Goal: Task Accomplishment & Management: Complete application form

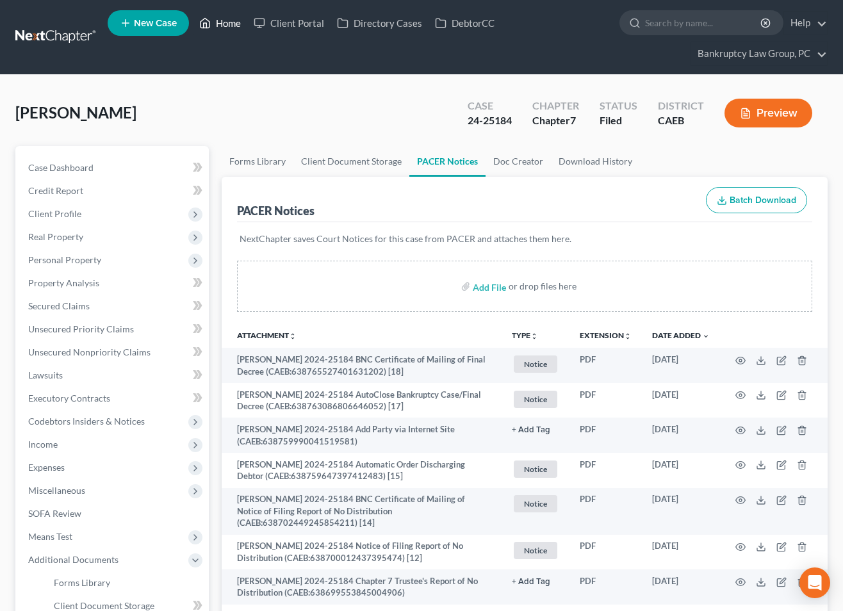
click at [231, 22] on link "Home" at bounding box center [220, 23] width 54 height 23
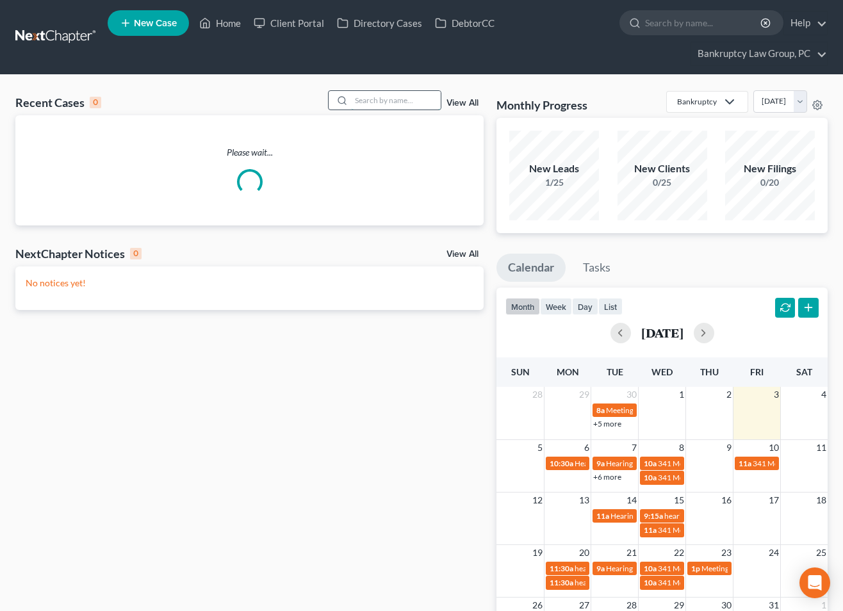
click at [408, 104] on input "search" at bounding box center [396, 100] width 90 height 19
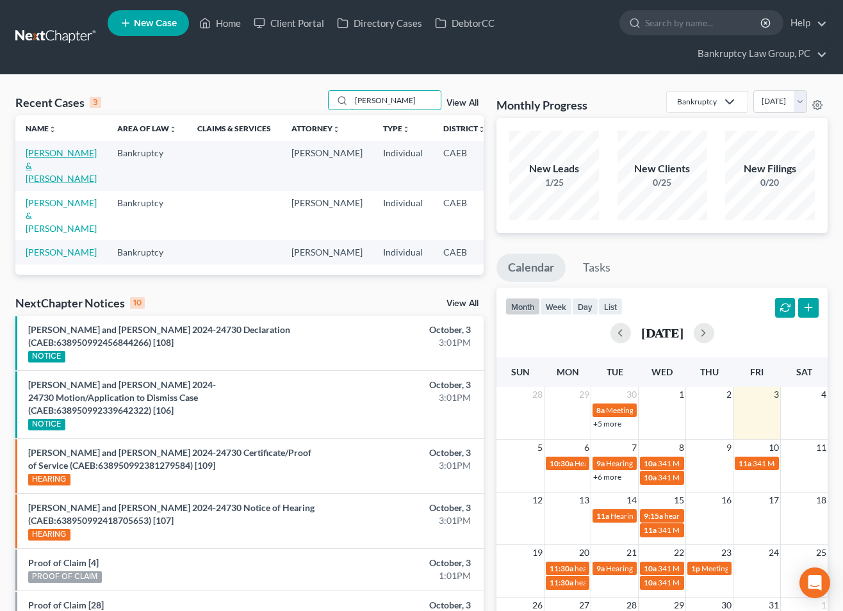
type input "[PERSON_NAME]"
click at [44, 179] on link "[PERSON_NAME] & [PERSON_NAME]" at bounding box center [61, 165] width 71 height 37
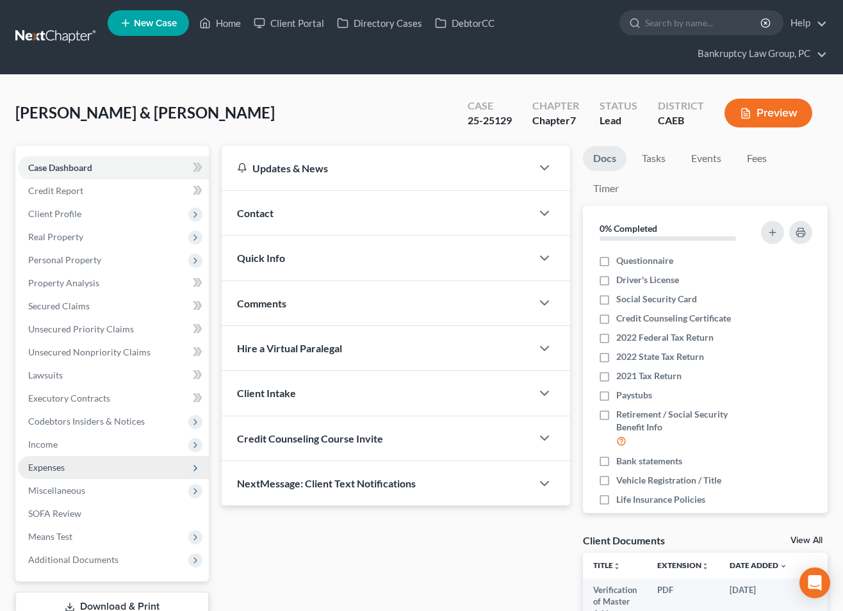
click at [57, 468] on span "Expenses" at bounding box center [46, 467] width 37 height 11
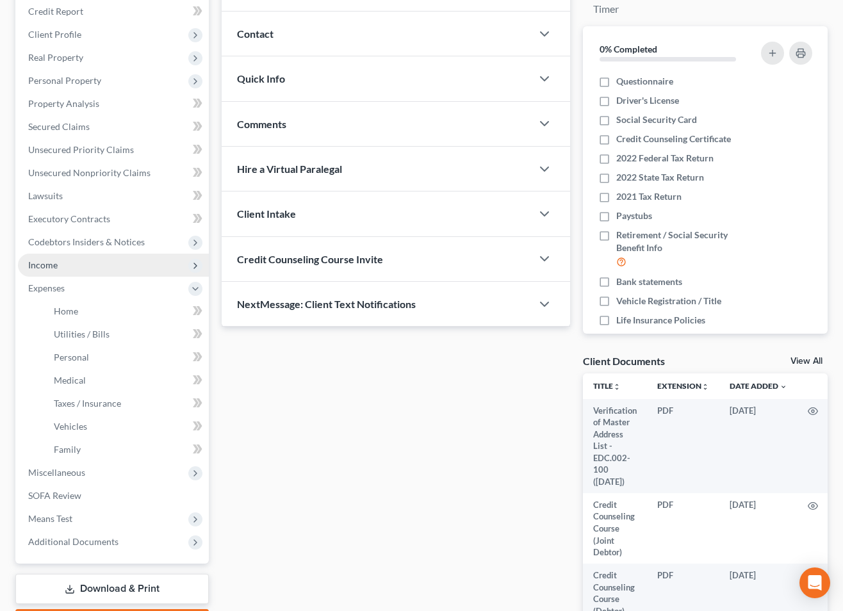
scroll to position [201, 0]
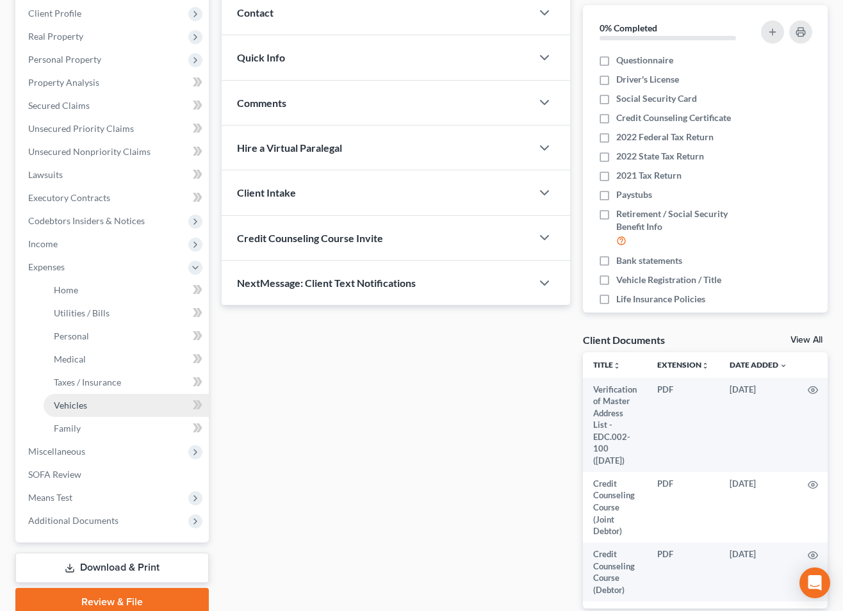
click at [79, 401] on span "Vehicles" at bounding box center [70, 405] width 33 height 11
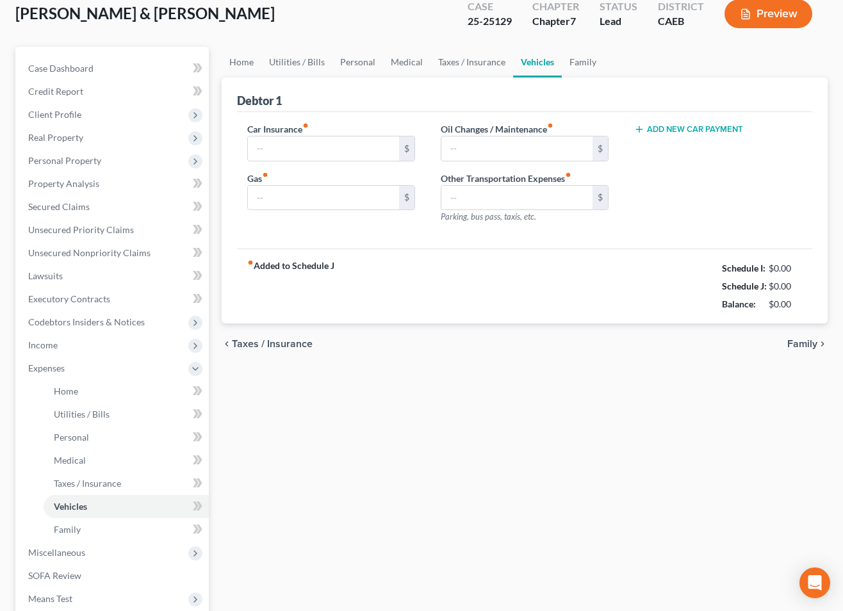
type input "444.03"
type input "600.00"
type input "150.00"
type input "0.00"
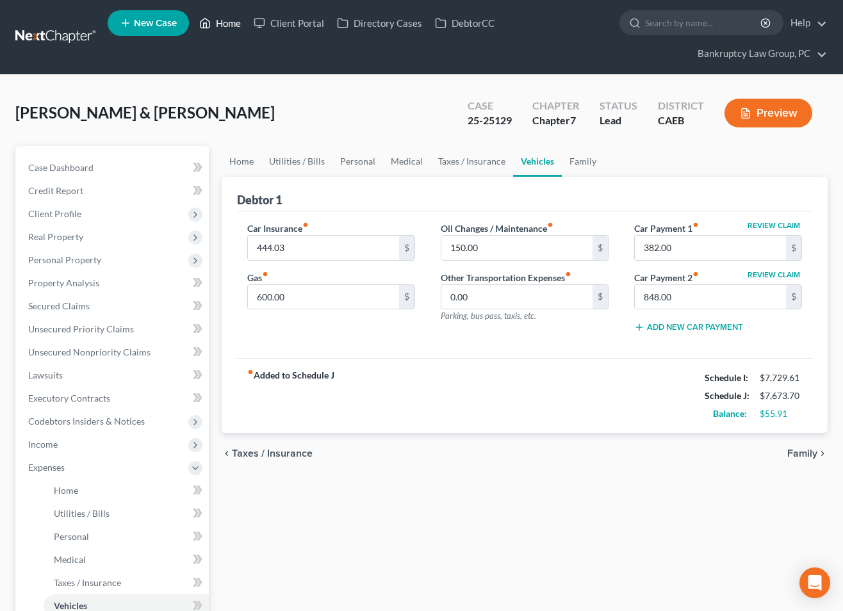
click at [233, 27] on link "Home" at bounding box center [220, 23] width 54 height 23
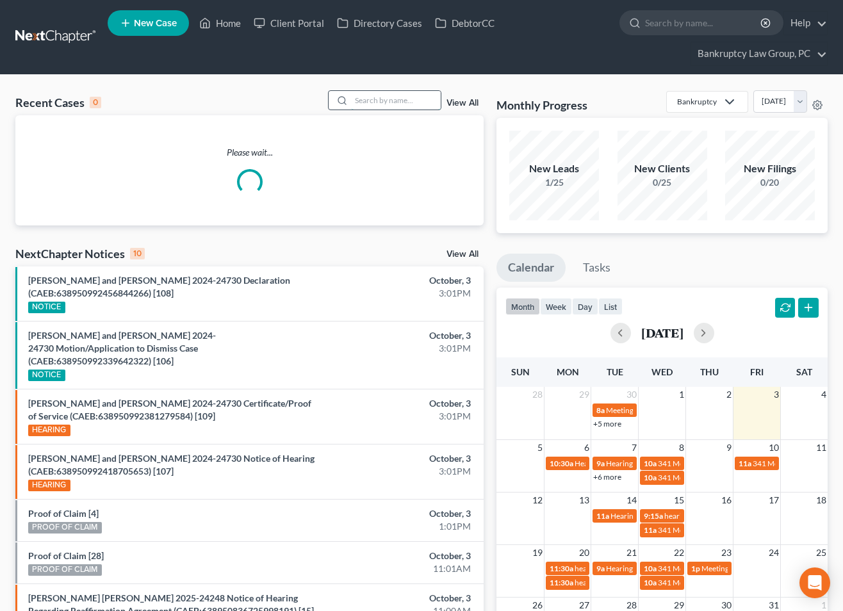
click at [407, 104] on input "search" at bounding box center [396, 100] width 90 height 19
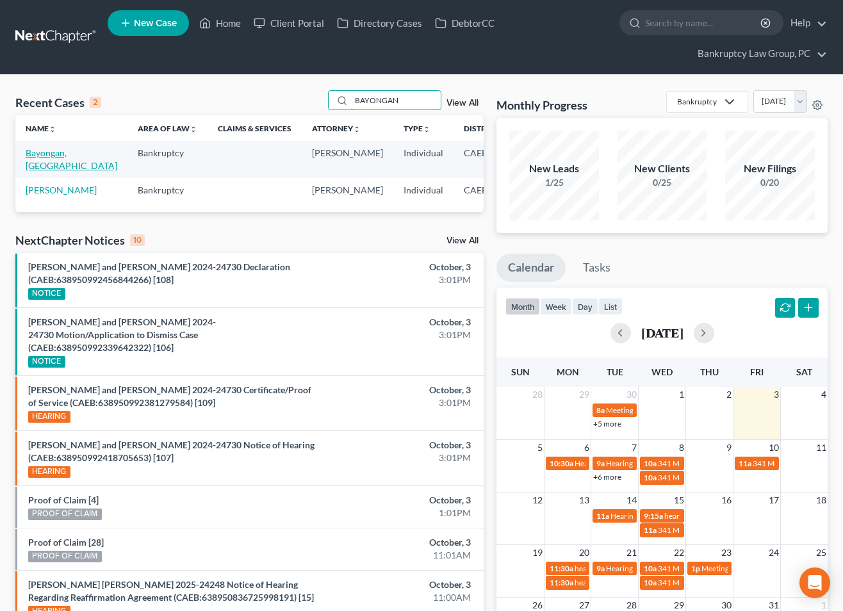
type input "BAYONGAN"
click at [39, 162] on link "Bayongan, [GEOGRAPHIC_DATA]" at bounding box center [72, 159] width 92 height 24
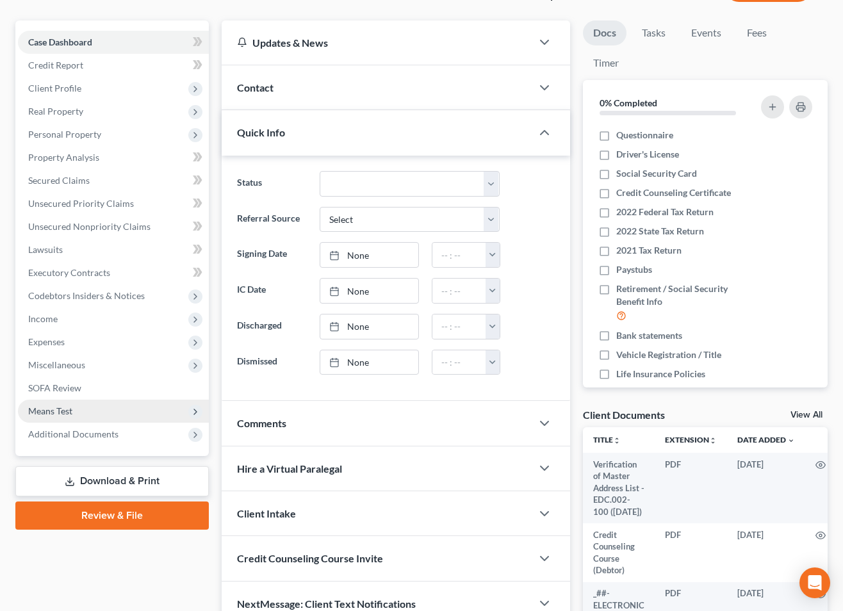
scroll to position [128, 0]
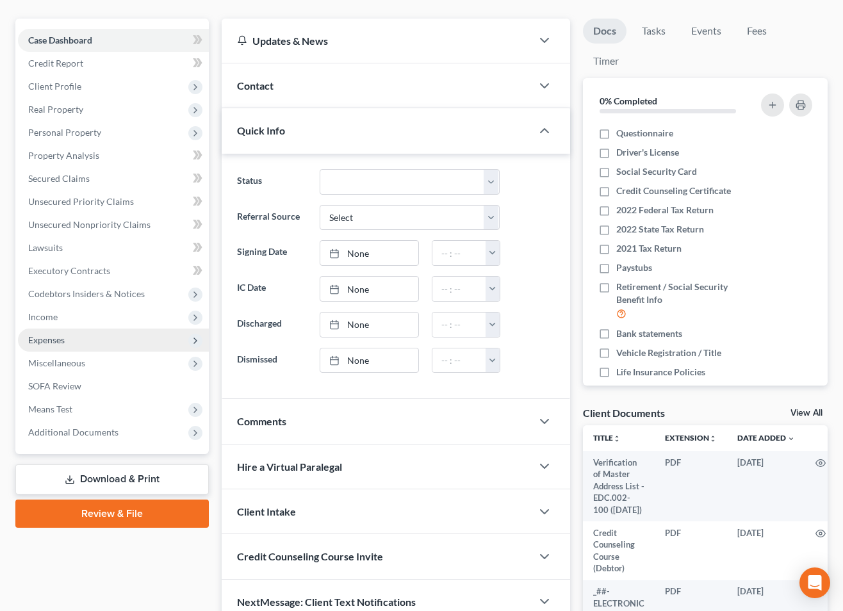
click at [51, 338] on span "Expenses" at bounding box center [46, 340] width 37 height 11
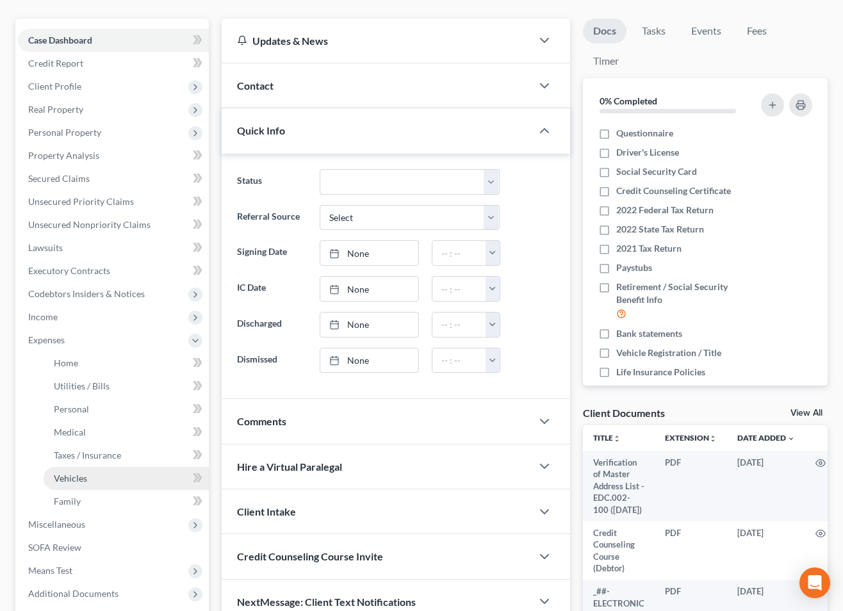
click at [80, 484] on link "Vehicles" at bounding box center [126, 478] width 165 height 23
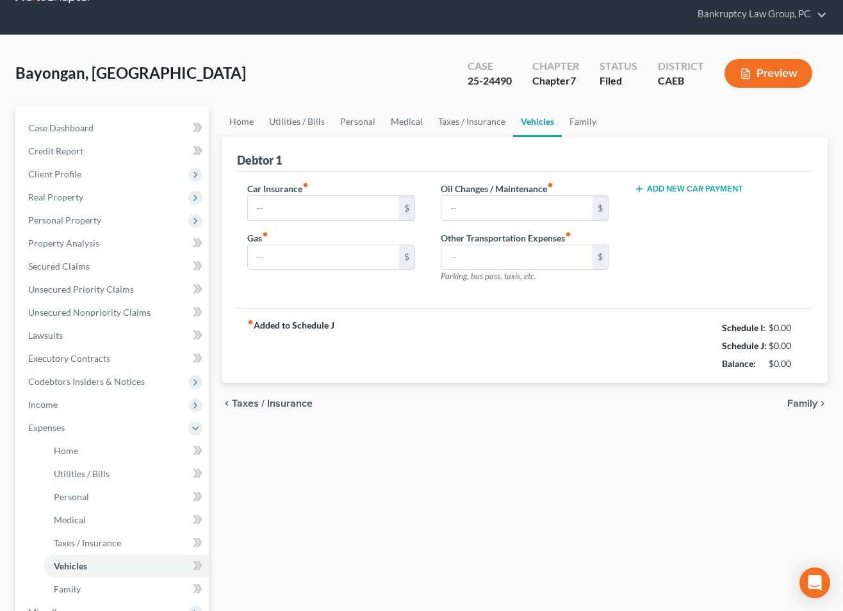
type input "460.00"
type input "700.00"
type input "100.00"
type input "0.00"
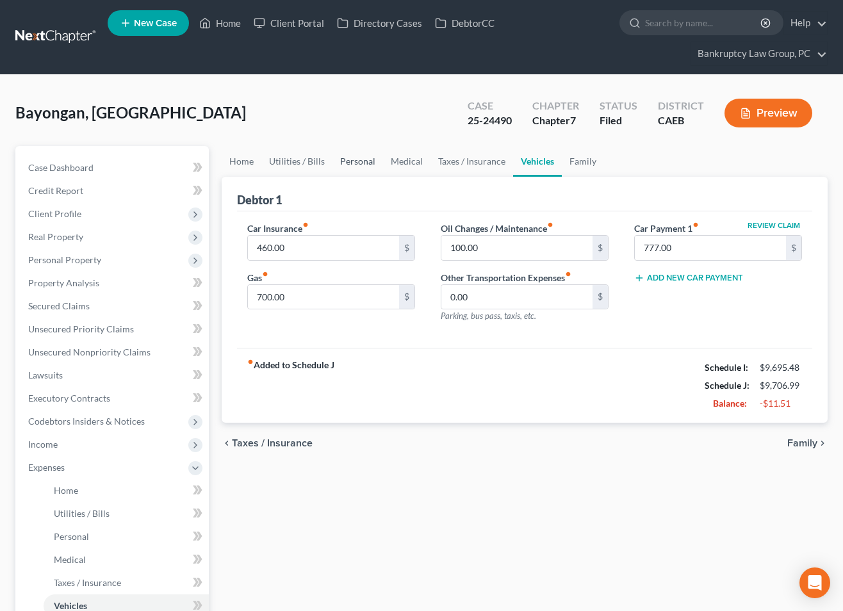
click at [346, 162] on link "Personal" at bounding box center [358, 161] width 51 height 31
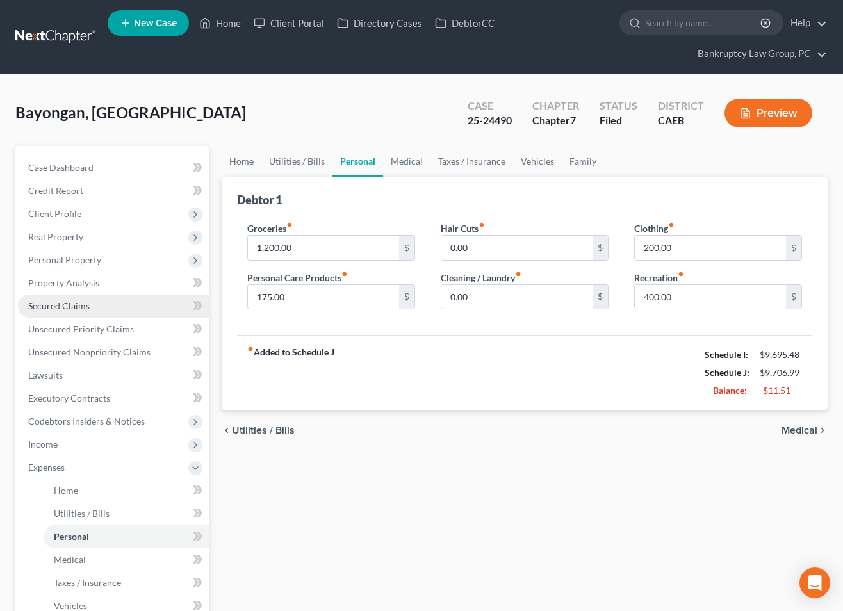
click at [66, 302] on span "Secured Claims" at bounding box center [59, 306] width 62 height 11
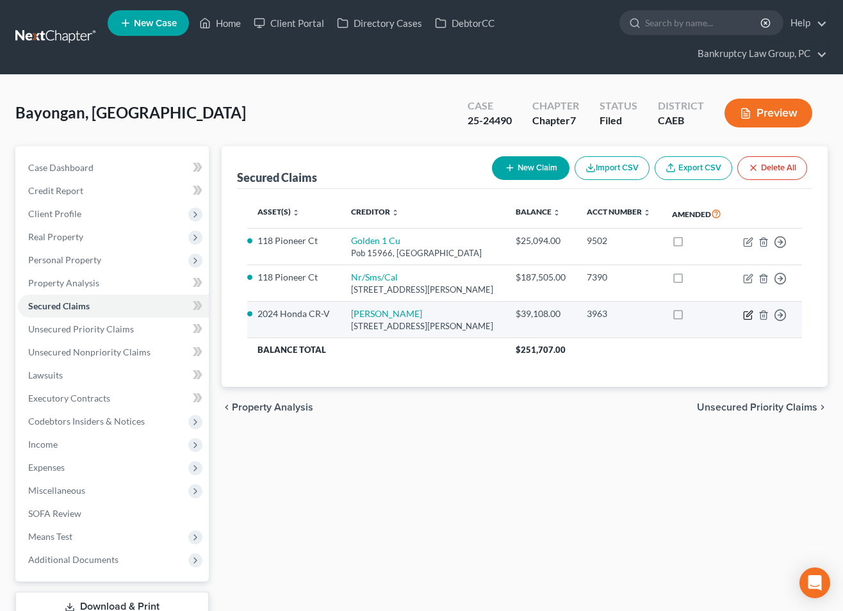
click at [746, 315] on icon "button" at bounding box center [748, 315] width 10 height 10
select select "4"
select select "2"
select select "0"
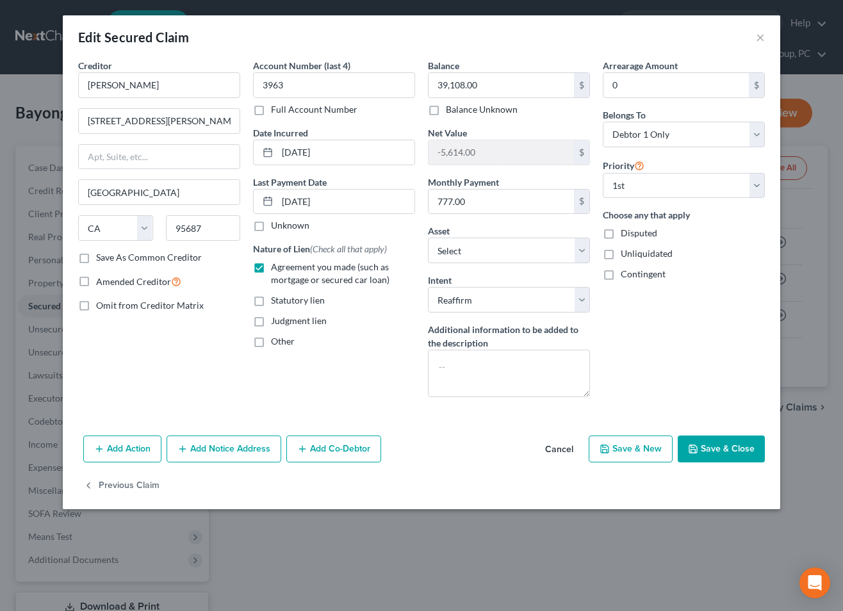
click at [558, 450] on button "Cancel" at bounding box center [559, 450] width 49 height 26
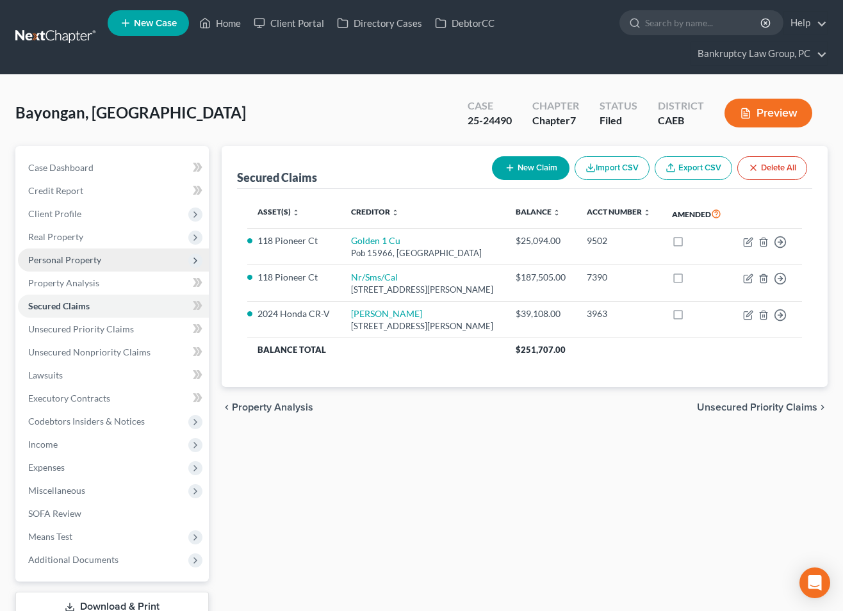
click at [72, 261] on span "Personal Property" at bounding box center [64, 259] width 73 height 11
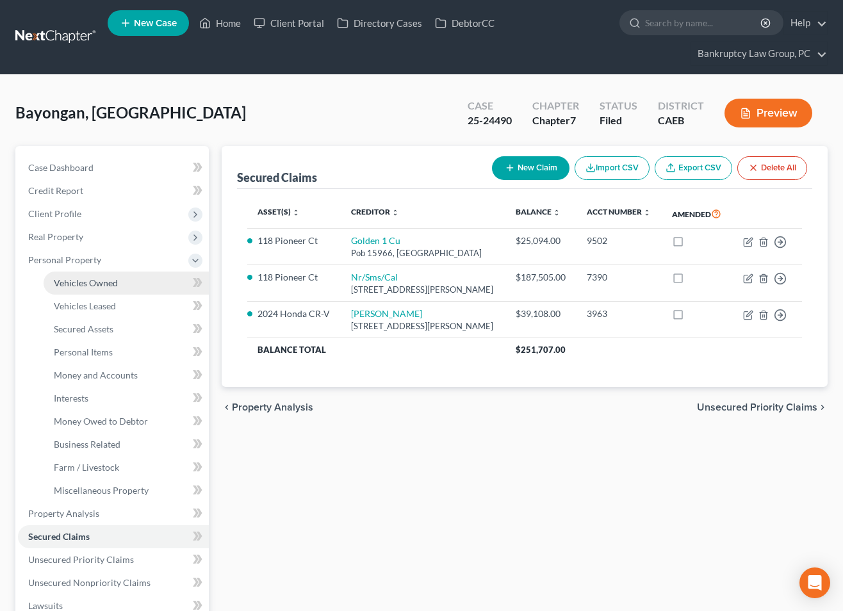
click at [76, 275] on link "Vehicles Owned" at bounding box center [126, 283] width 165 height 23
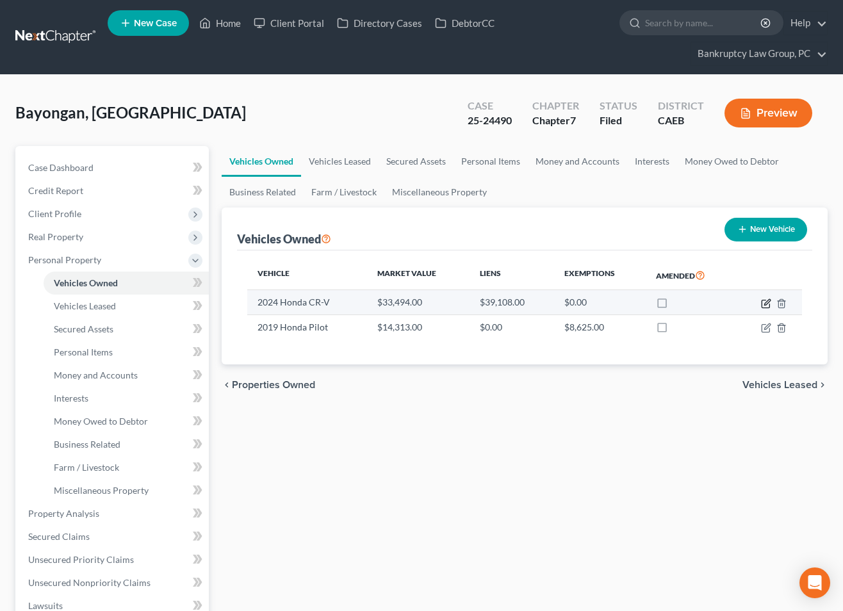
click at [767, 302] on icon "button" at bounding box center [766, 304] width 10 height 10
select select "0"
select select "2"
select select "0"
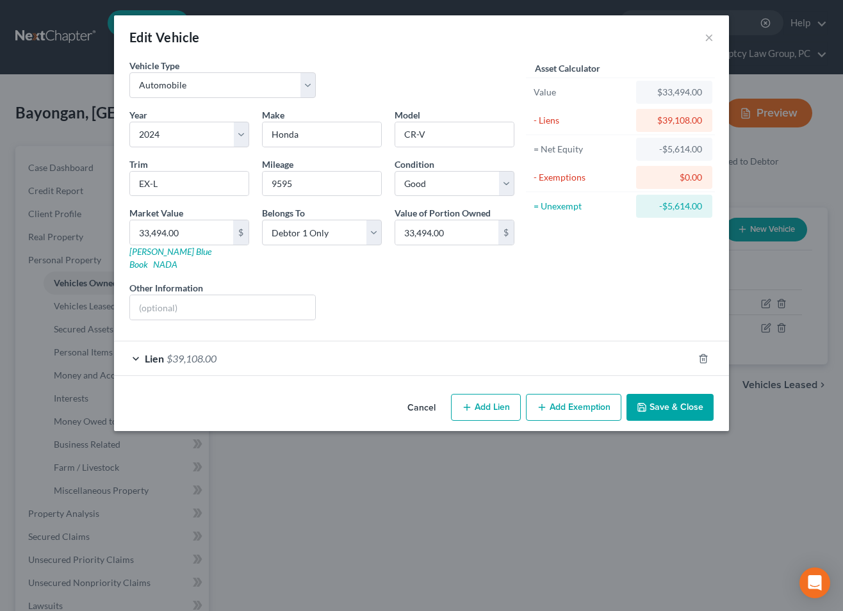
click at [422, 395] on button "Cancel" at bounding box center [421, 408] width 49 height 26
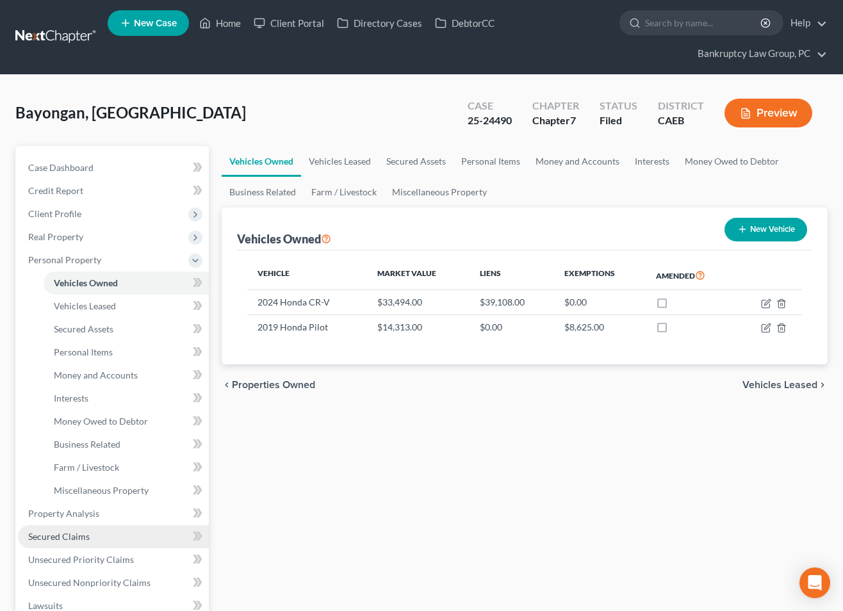
click at [75, 536] on span "Secured Claims" at bounding box center [59, 536] width 62 height 11
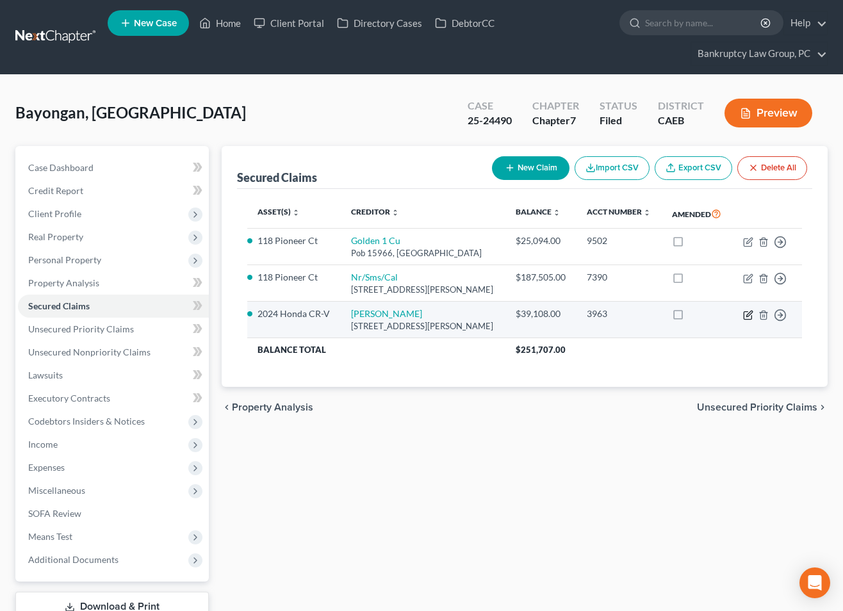
click at [749, 314] on icon "button" at bounding box center [748, 315] width 10 height 10
select select "4"
select select "6"
select select "2"
select select "0"
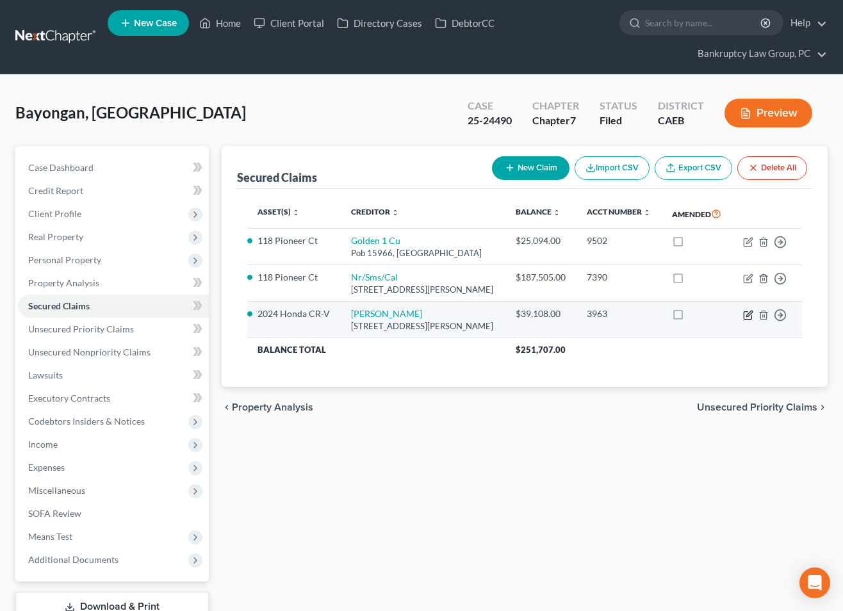
select select "0"
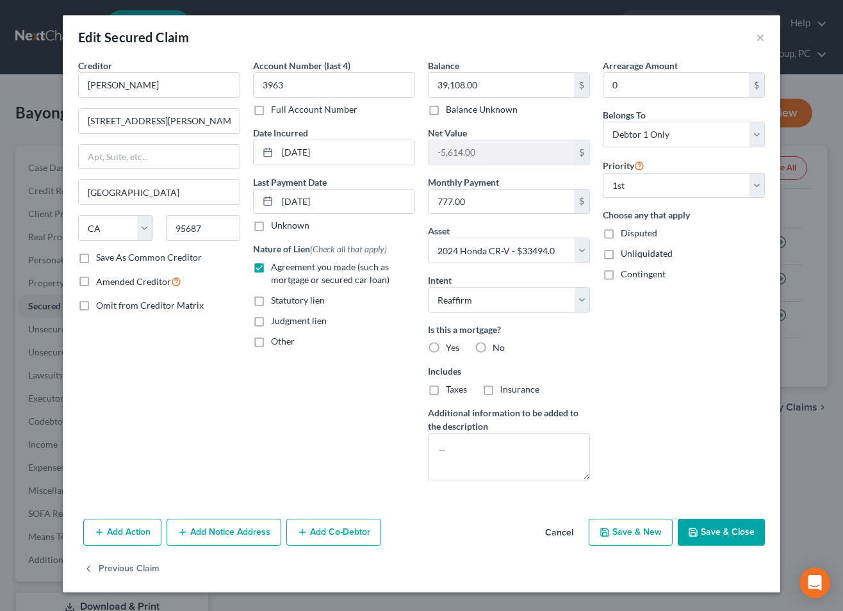
drag, startPoint x: 564, startPoint y: 528, endPoint x: 517, endPoint y: 527, distance: 46.8
click at [564, 528] on button "Cancel" at bounding box center [559, 533] width 49 height 26
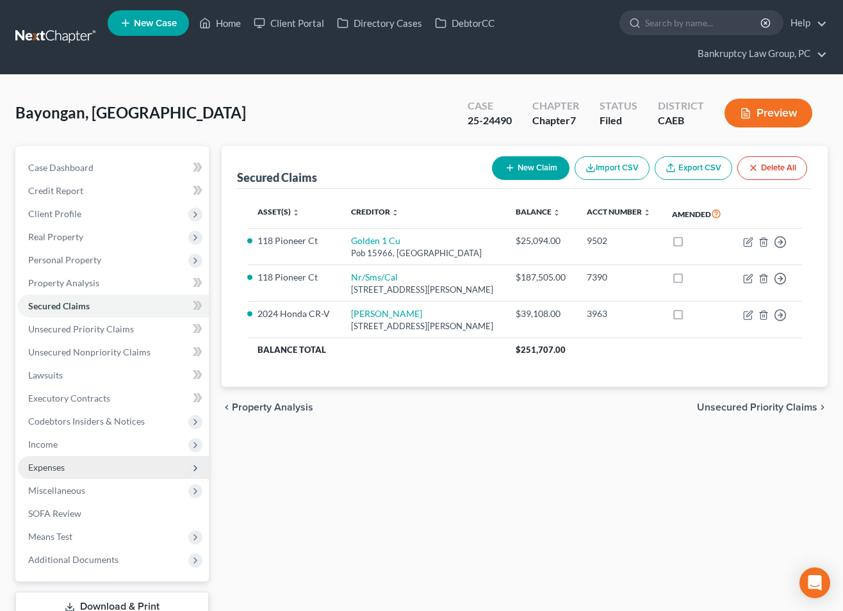
click at [67, 471] on span "Expenses" at bounding box center [113, 467] width 191 height 23
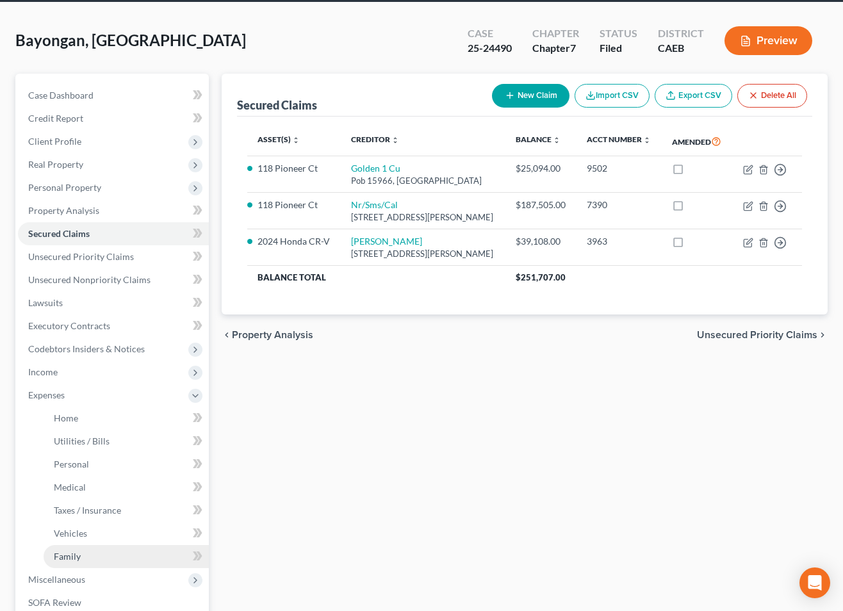
scroll to position [73, 0]
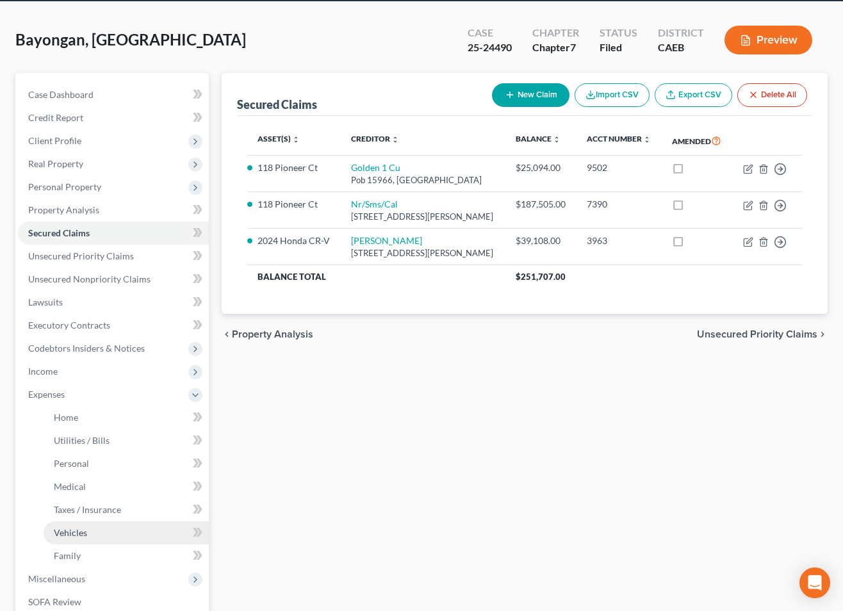
click at [76, 529] on span "Vehicles" at bounding box center [70, 532] width 33 height 11
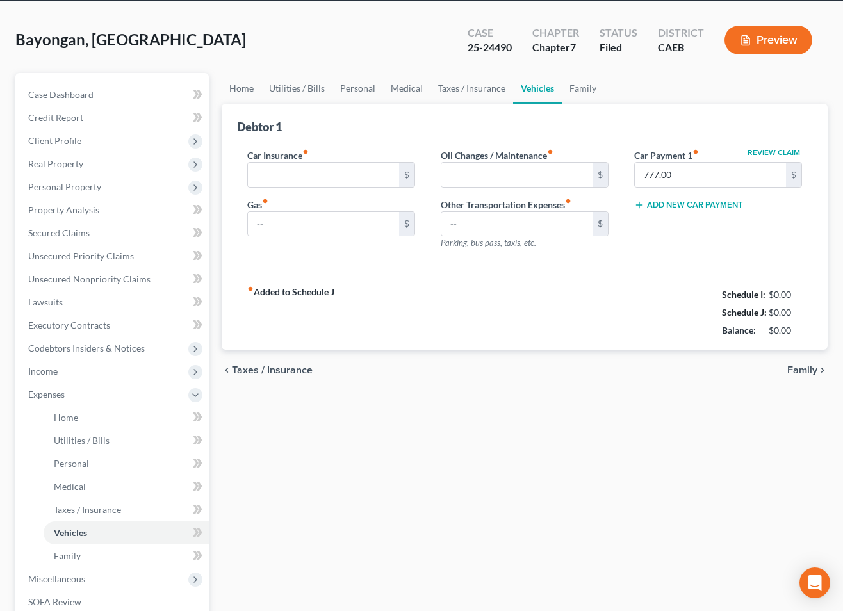
scroll to position [12, 0]
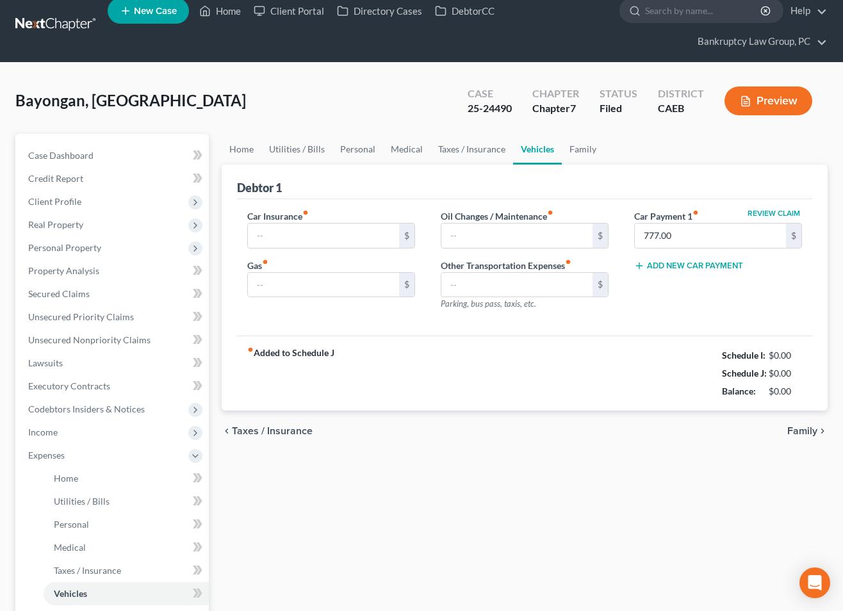
type input "460.00"
type input "700.00"
type input "100.00"
type input "0.00"
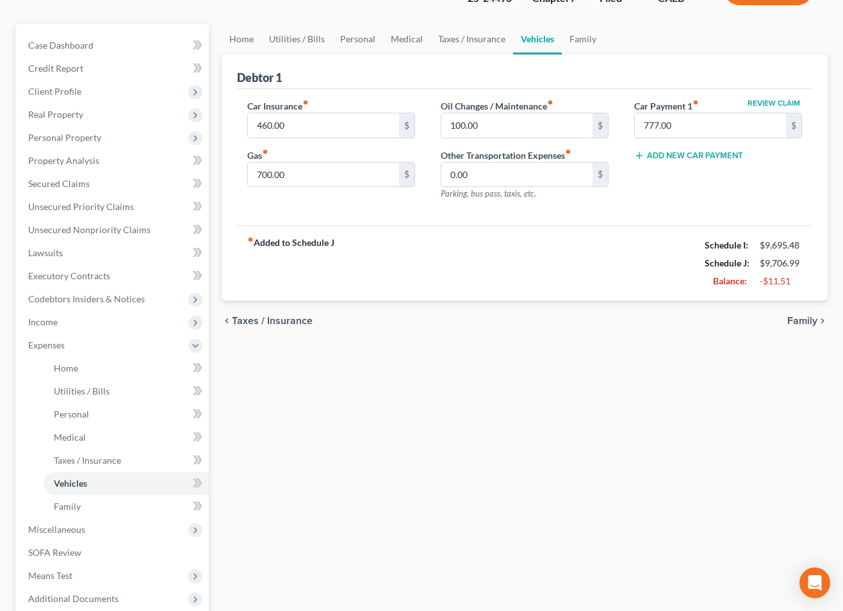
scroll to position [0, 0]
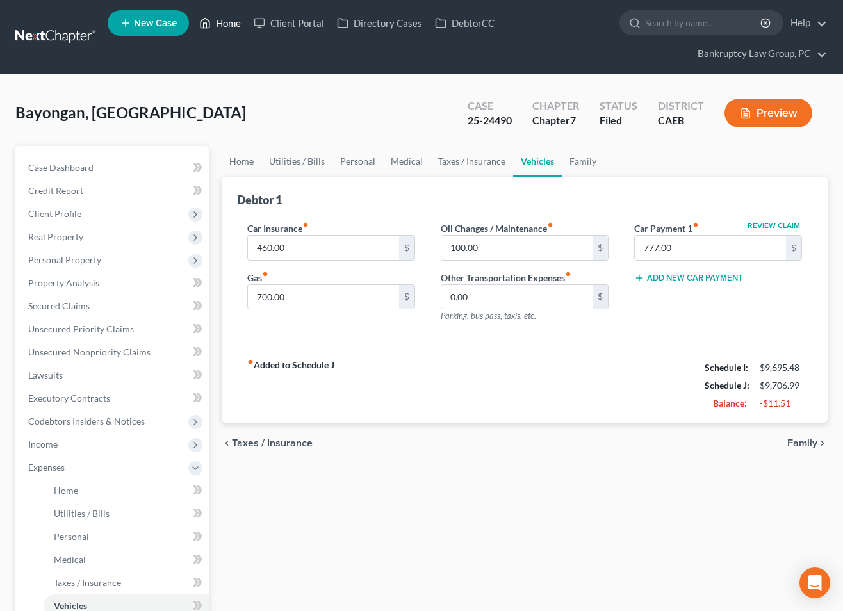
drag, startPoint x: 232, startPoint y: 27, endPoint x: 247, endPoint y: 37, distance: 18.5
click at [232, 27] on link "Home" at bounding box center [220, 23] width 54 height 23
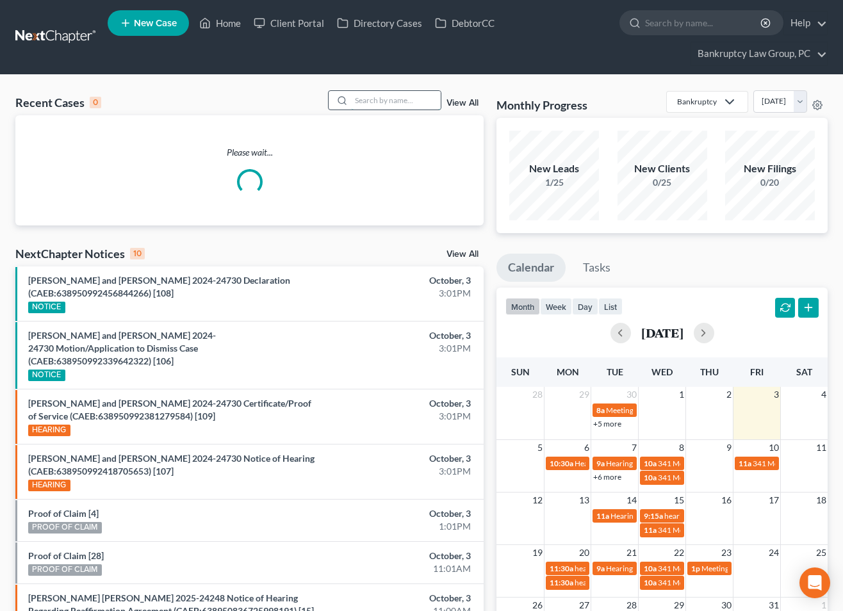
click at [379, 99] on input "search" at bounding box center [396, 100] width 90 height 19
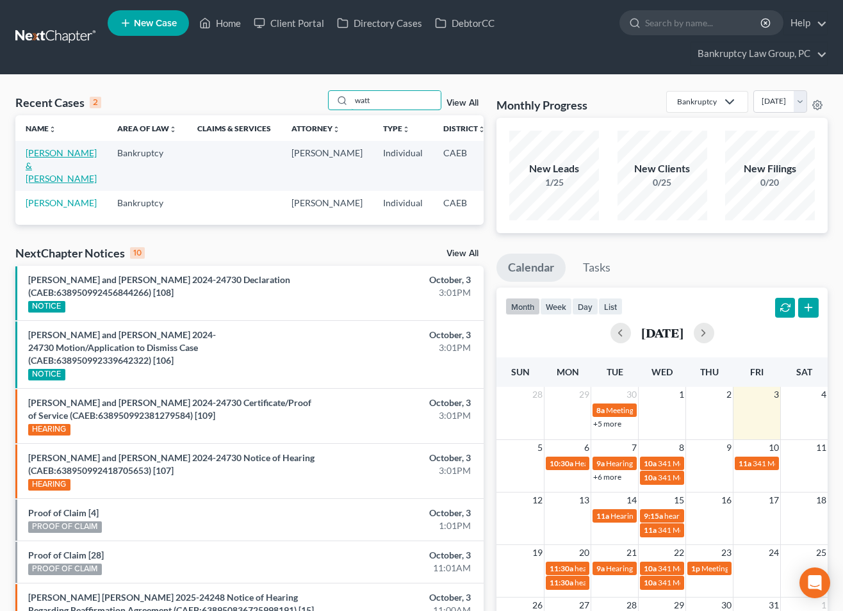
type input "watt"
click at [46, 158] on link "[PERSON_NAME] & [PERSON_NAME]" at bounding box center [61, 165] width 71 height 37
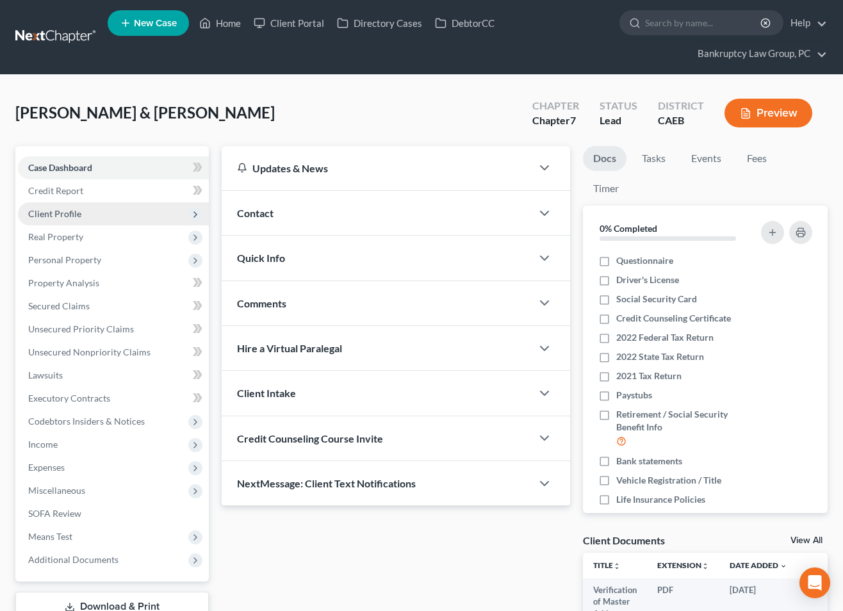
click at [53, 215] on span "Client Profile" at bounding box center [54, 213] width 53 height 11
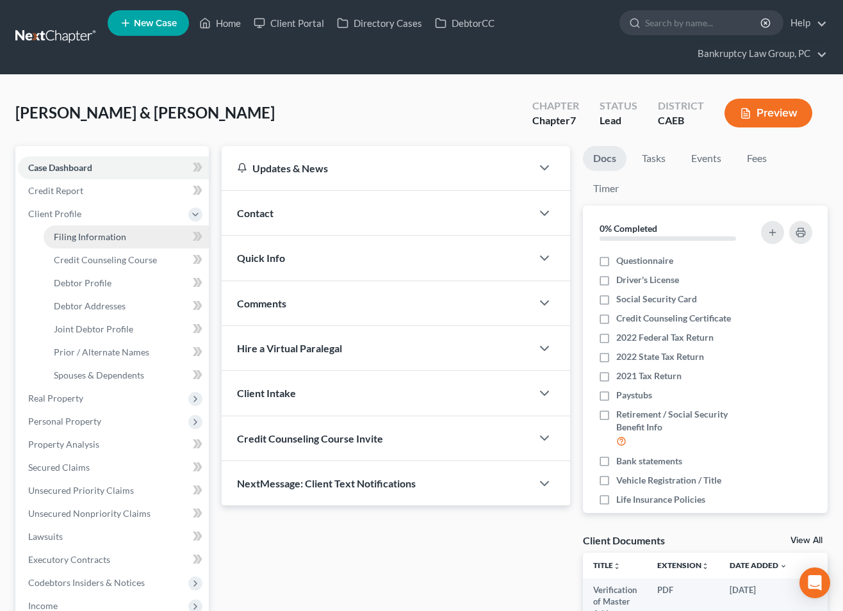
click at [67, 237] on span "Filing Information" at bounding box center [90, 236] width 72 height 11
select select "1"
select select "0"
select select "4"
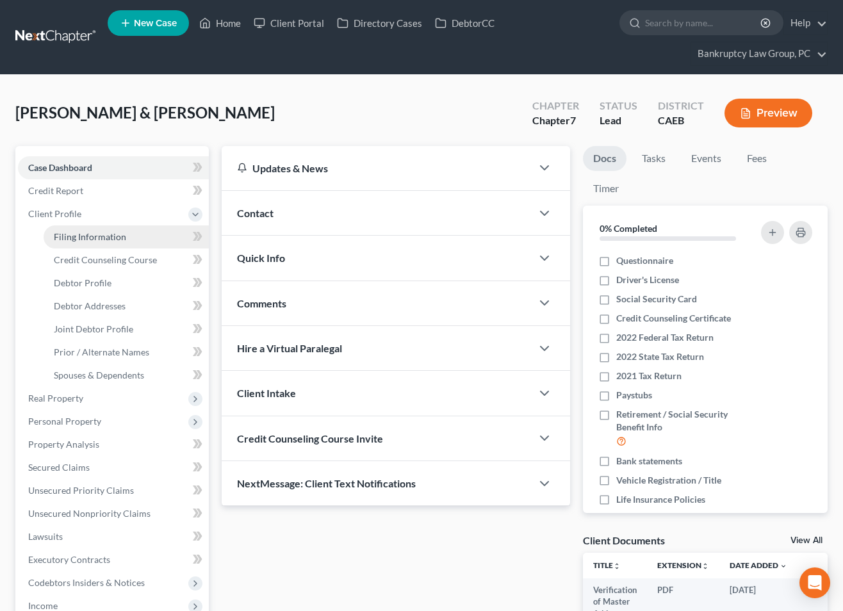
select select "1"
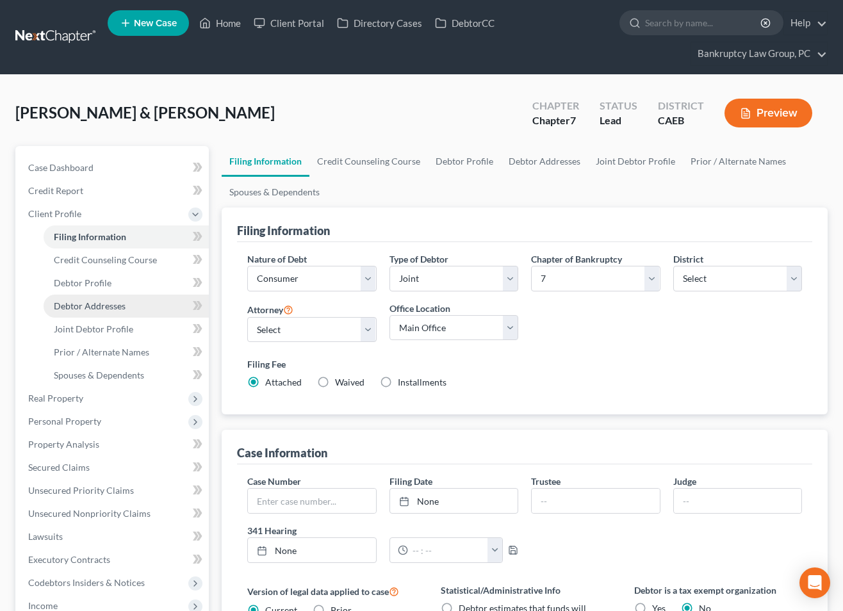
click at [83, 314] on link "Debtor Addresses" at bounding box center [126, 306] width 165 height 23
